Goal: Task Accomplishment & Management: Complete application form

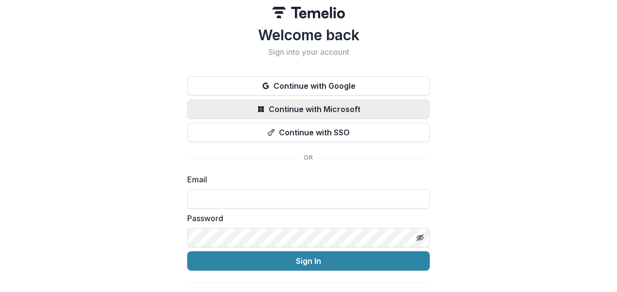
scroll to position [25, 0]
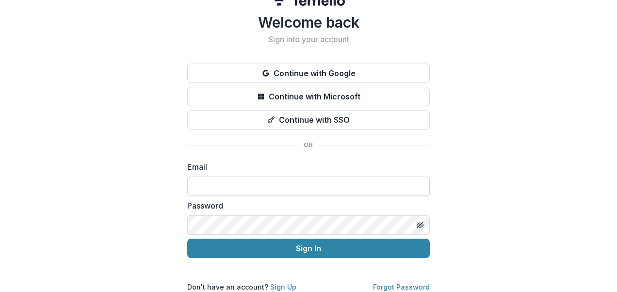
click at [243, 178] on input at bounding box center [308, 186] width 243 height 19
click at [240, 182] on input at bounding box center [308, 186] width 243 height 19
type input "**********"
click at [187, 239] on button "Sign In" at bounding box center [308, 248] width 243 height 19
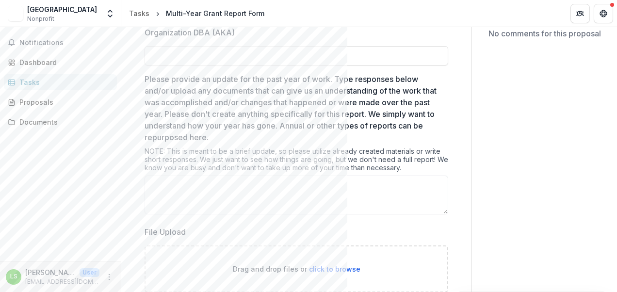
scroll to position [128, 0]
click at [562, 166] on div "Send comments or questions to The [PERSON_NAME] & [PERSON_NAME] in the box belo…" at bounding box center [544, 263] width 145 height 729
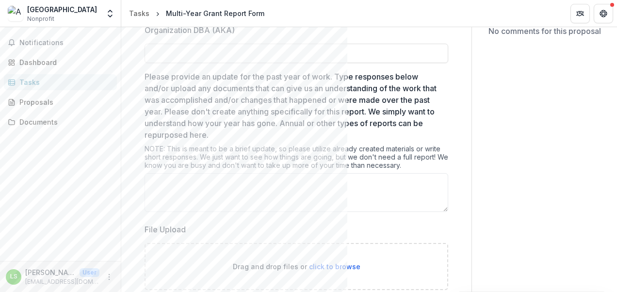
scroll to position [129, 0]
click at [272, 101] on p "Please provide an update for the past year of work. Type responses below and/or…" at bounding box center [294, 107] width 298 height 70
click at [272, 175] on textarea "Please provide an update for the past year of work. Type responses below and/or…" at bounding box center [297, 194] width 304 height 39
click at [230, 91] on p "Please provide an update for the past year of work. Type responses below and/or…" at bounding box center [294, 107] width 298 height 70
click at [230, 175] on textarea "Please provide an update for the past year of work. Type responses below and/or…" at bounding box center [297, 194] width 304 height 39
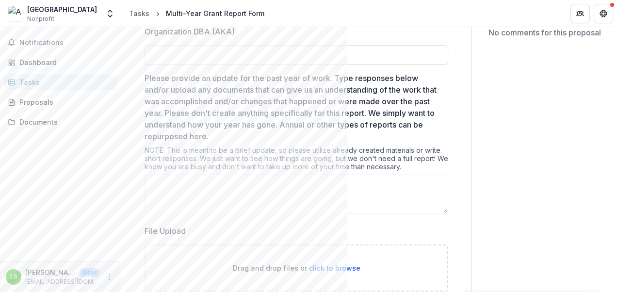
click at [335, 74] on p "Please provide an update for the past year of work. Type responses below and/or…" at bounding box center [294, 107] width 298 height 70
click at [335, 175] on textarea "Please provide an update for the past year of work. Type responses below and/or…" at bounding box center [297, 194] width 304 height 39
click at [335, 74] on p "Please provide an update for the past year of work. Type responses below and/or…" at bounding box center [294, 107] width 298 height 70
click at [335, 175] on textarea "Please provide an update for the past year of work. Type responses below and/or…" at bounding box center [297, 194] width 304 height 39
drag, startPoint x: 335, startPoint y: 74, endPoint x: 324, endPoint y: 77, distance: 10.9
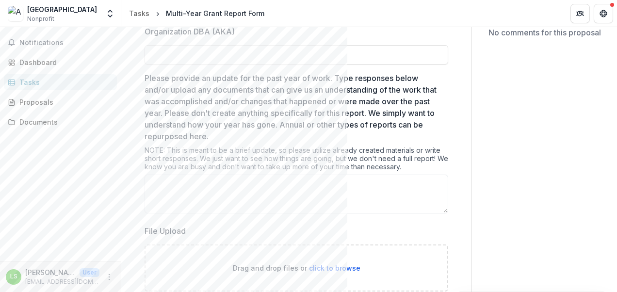
click at [324, 77] on p "Please provide an update for the past year of work. Type responses below and/or…" at bounding box center [294, 107] width 298 height 70
click at [324, 175] on textarea "Please provide an update for the past year of work. Type responses below and/or…" at bounding box center [297, 194] width 304 height 39
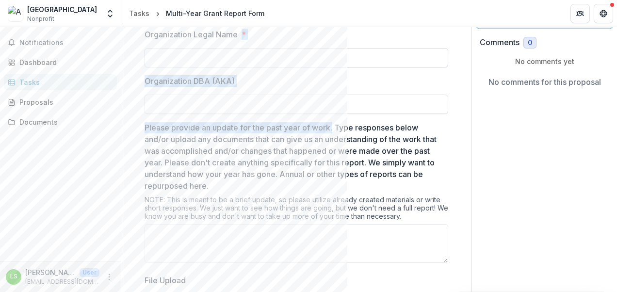
scroll to position [65, 0]
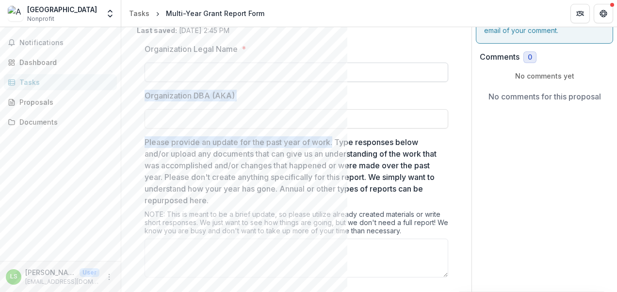
drag, startPoint x: 334, startPoint y: 76, endPoint x: 227, endPoint y: 79, distance: 106.7
click at [331, 136] on p "Please provide an update for the past year of work. Type responses below and/or…" at bounding box center [294, 171] width 298 height 70
click at [331, 239] on textarea "Please provide an update for the past year of work. Type responses below and/or…" at bounding box center [297, 258] width 304 height 39
drag, startPoint x: 336, startPoint y: 142, endPoint x: 148, endPoint y: 130, distance: 188.1
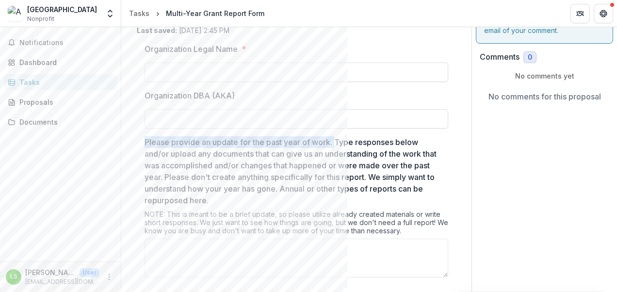
copy div "Please provide an update for the past year of work."
